Goal: Find contact information

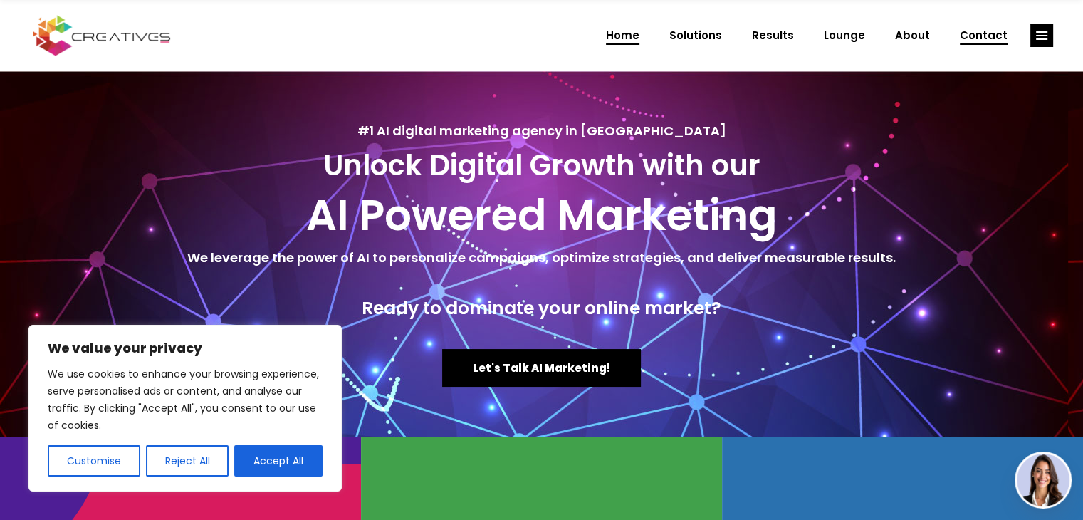
click at [965, 32] on span "Contact" at bounding box center [984, 35] width 48 height 37
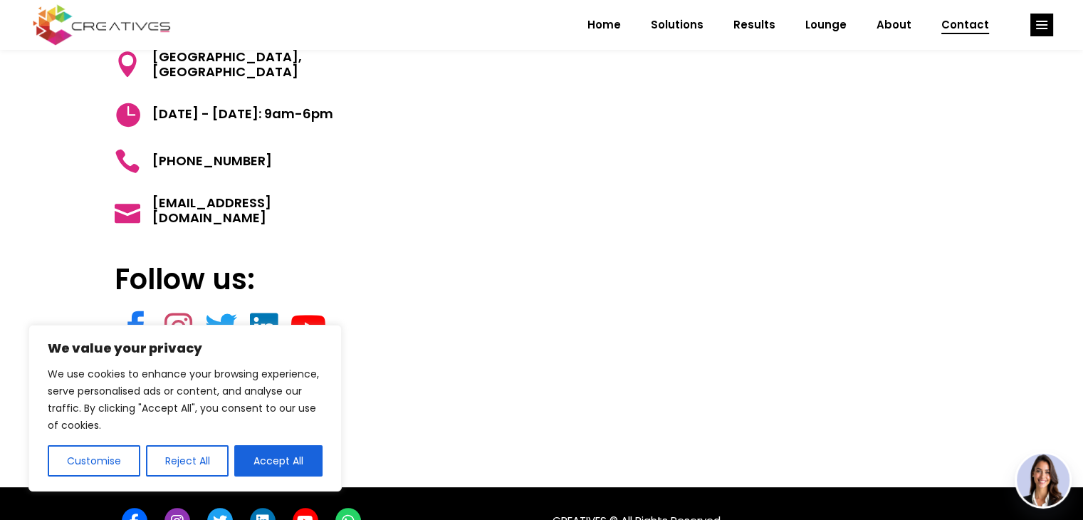
scroll to position [214, 0]
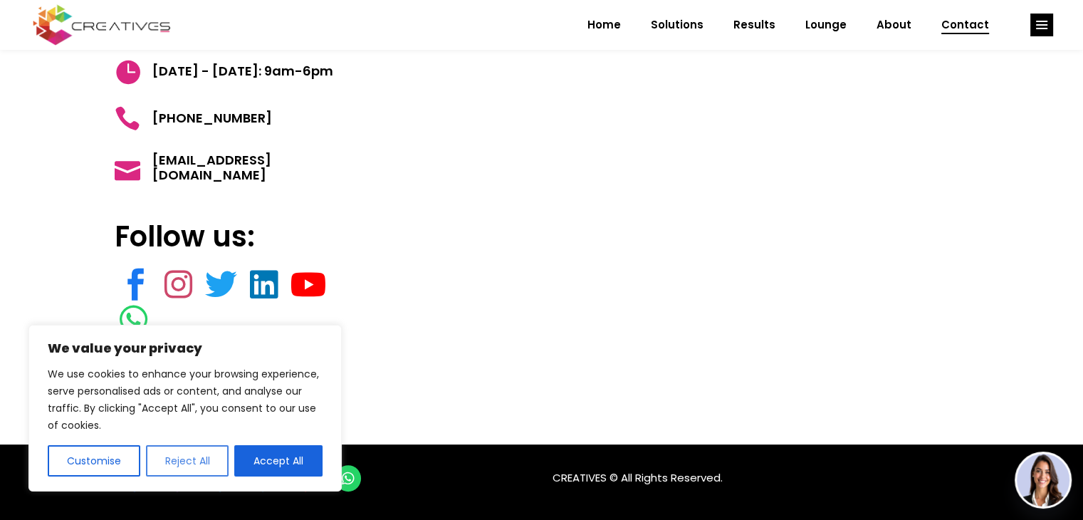
click at [202, 469] on button "Reject All" at bounding box center [187, 460] width 83 height 31
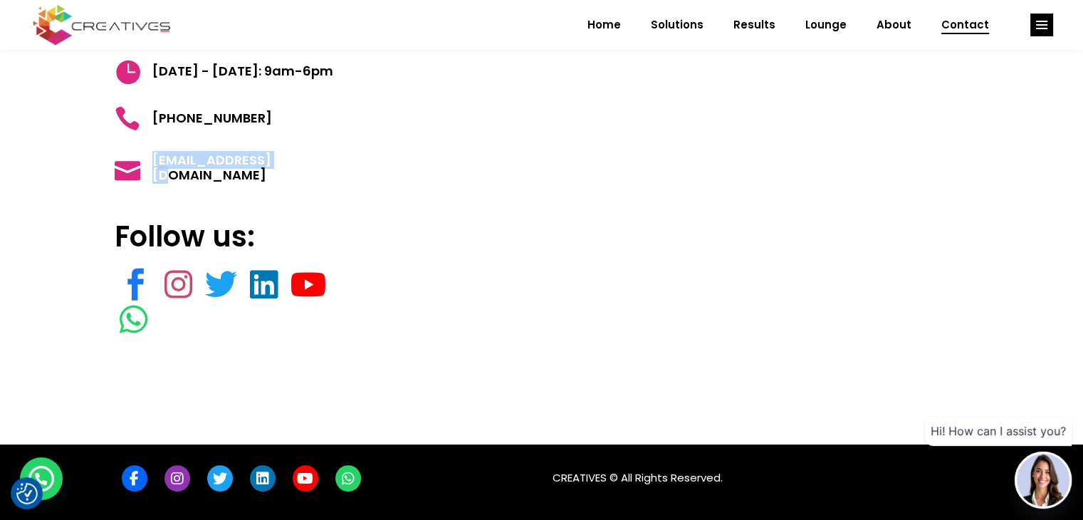
drag, startPoint x: 291, startPoint y: 172, endPoint x: 150, endPoint y: 165, distance: 141.2
click at [150, 165] on h5 "[EMAIL_ADDRESS][DOMAIN_NAME]" at bounding box center [242, 167] width 254 height 31
copy span "[EMAIL_ADDRESS][DOMAIN_NAME]"
